Goal: Navigation & Orientation: Find specific page/section

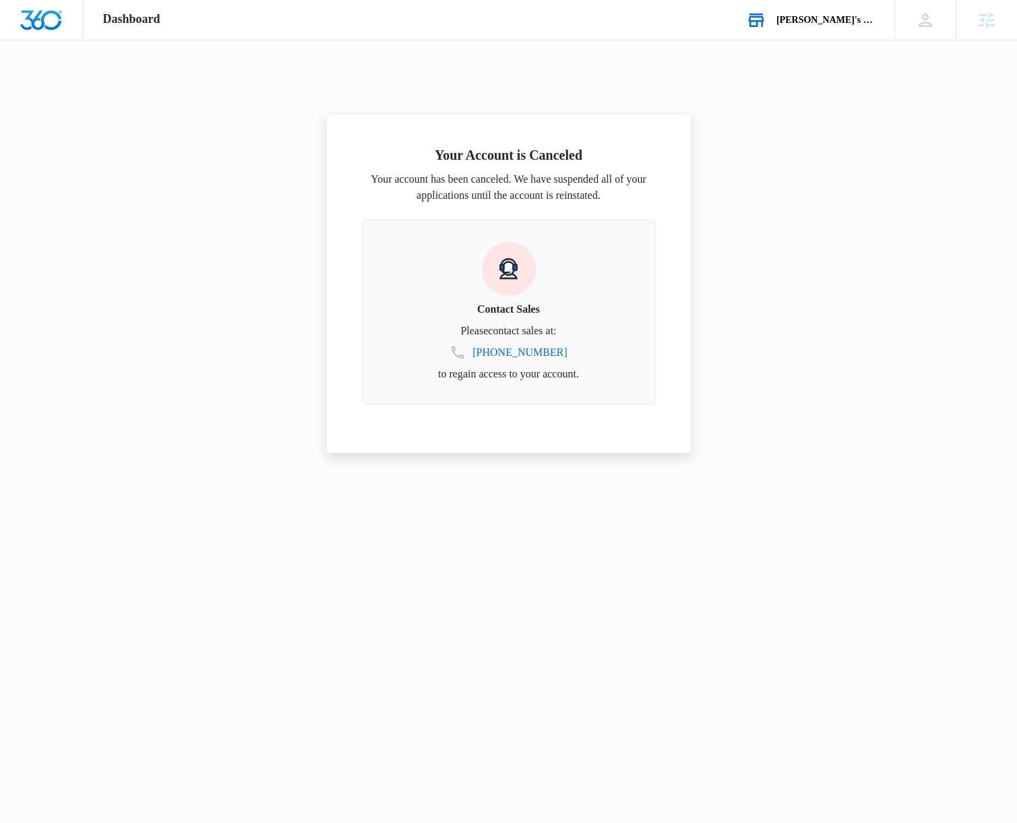
click at [818, 28] on div "[PERSON_NAME]'s Bookstore Your Accounts View All" at bounding box center [810, 20] width 169 height 40
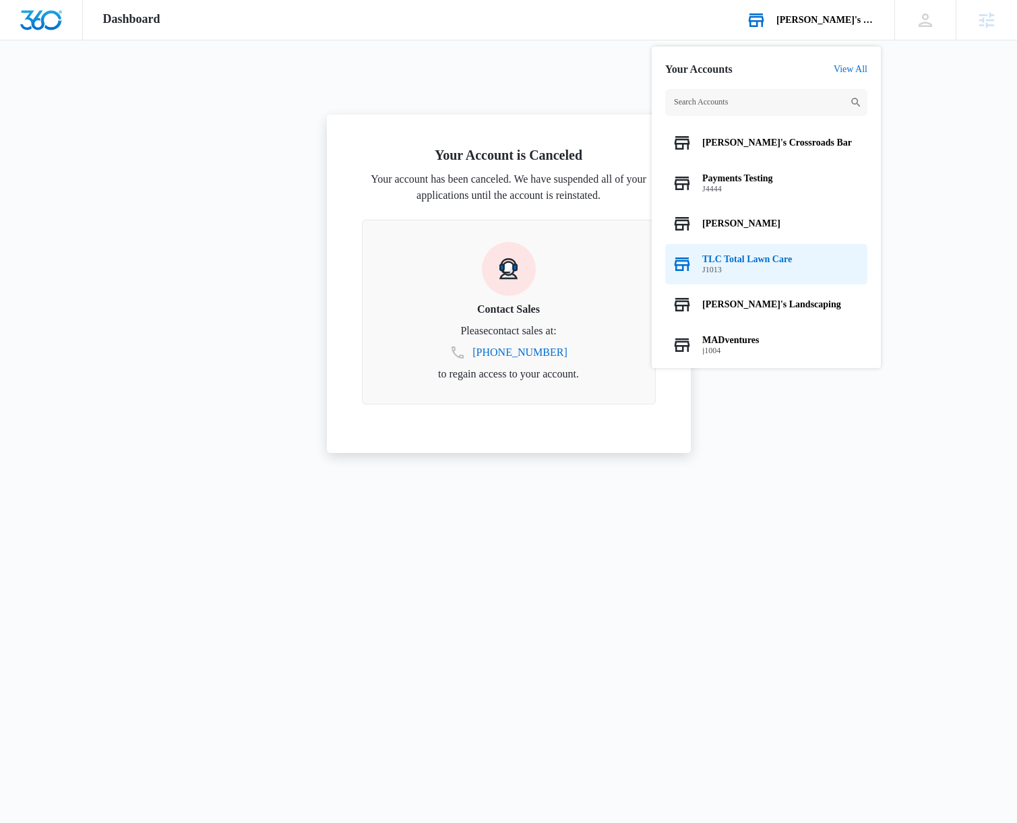
click at [773, 268] on span "J1013" at bounding box center [747, 269] width 90 height 9
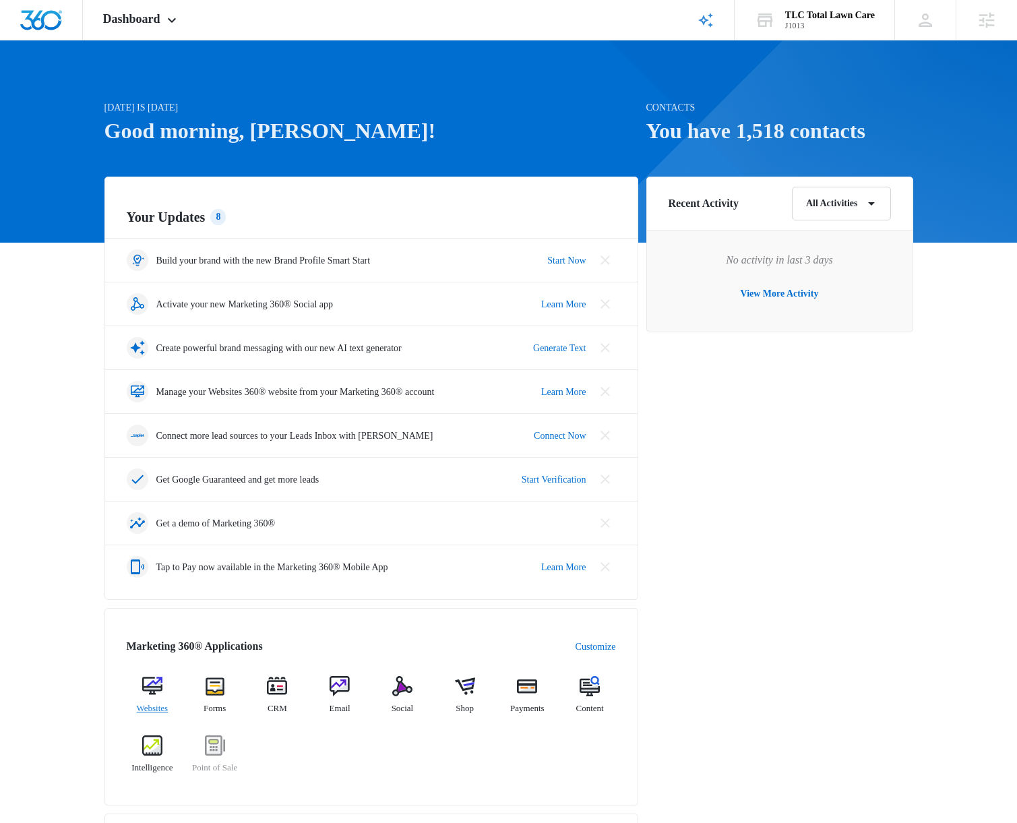
click at [140, 710] on span "Websites" at bounding box center [153, 708] width 32 height 13
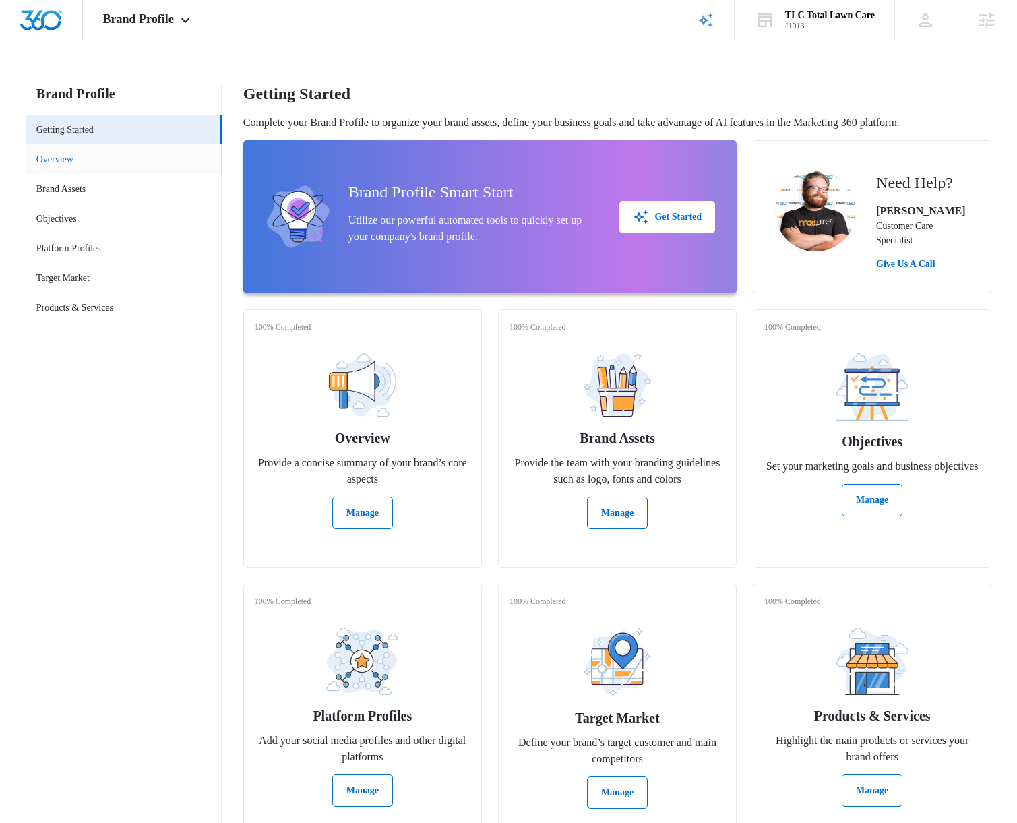
click at [73, 160] on link "Overview" at bounding box center [54, 159] width 37 height 14
